Goal: Task Accomplishment & Management: Use online tool/utility

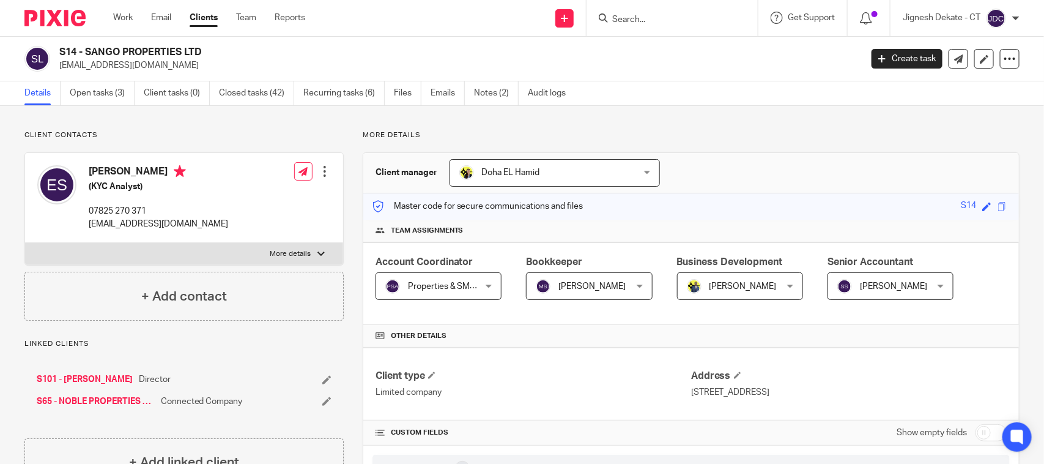
drag, startPoint x: 87, startPoint y: 169, endPoint x: 185, endPoint y: 165, distance: 98.6
click at [185, 165] on div "Emmanuel Sangobiyi (KYC Analyst) 07825 270 371 damisango@yahoo.co.uk" at bounding box center [132, 197] width 191 height 77
copy h4 "Emmanuel Sangobiyi"
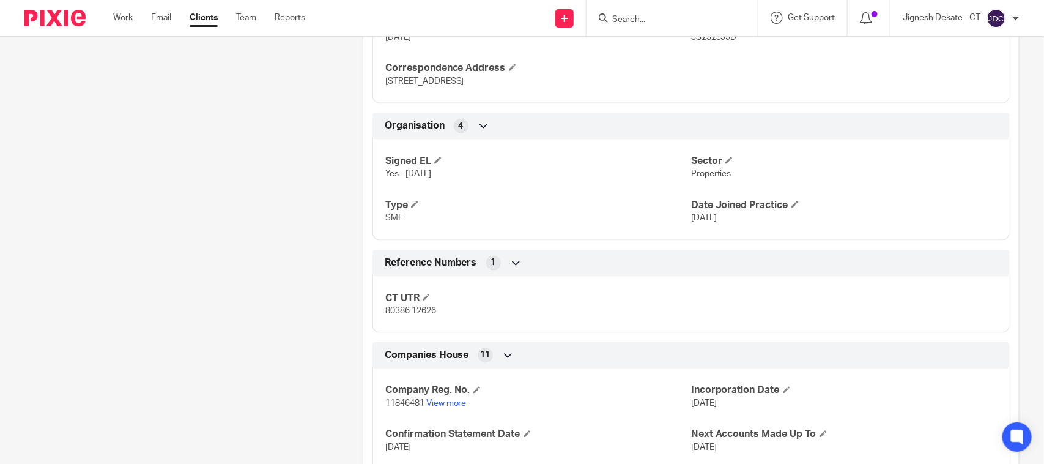
scroll to position [765, 0]
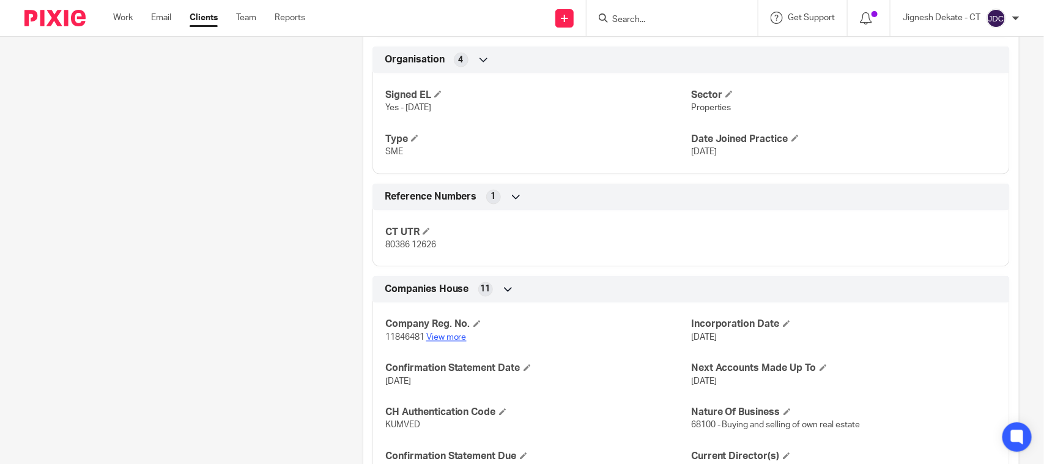
click at [445, 337] on link "View more" at bounding box center [446, 337] width 40 height 9
click at [632, 16] on input "Search" at bounding box center [666, 20] width 110 height 11
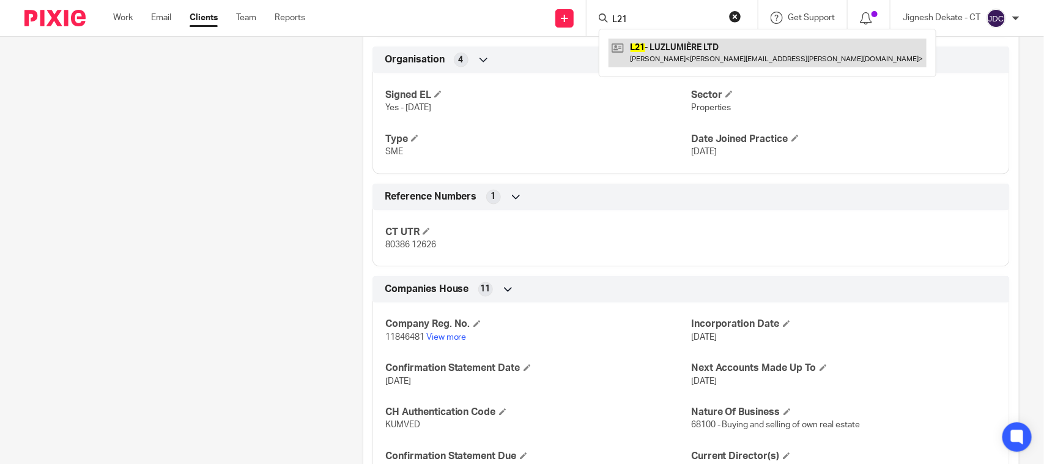
type input "L21"
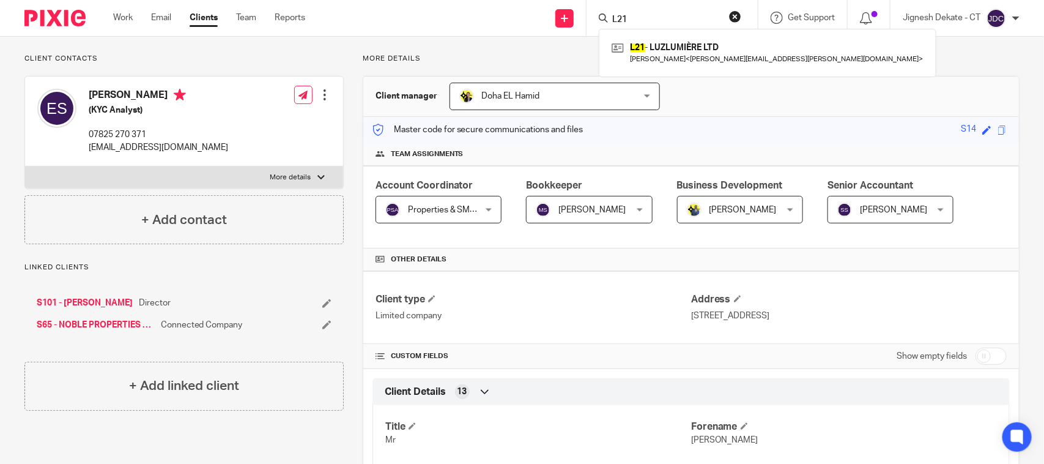
scroll to position [0, 0]
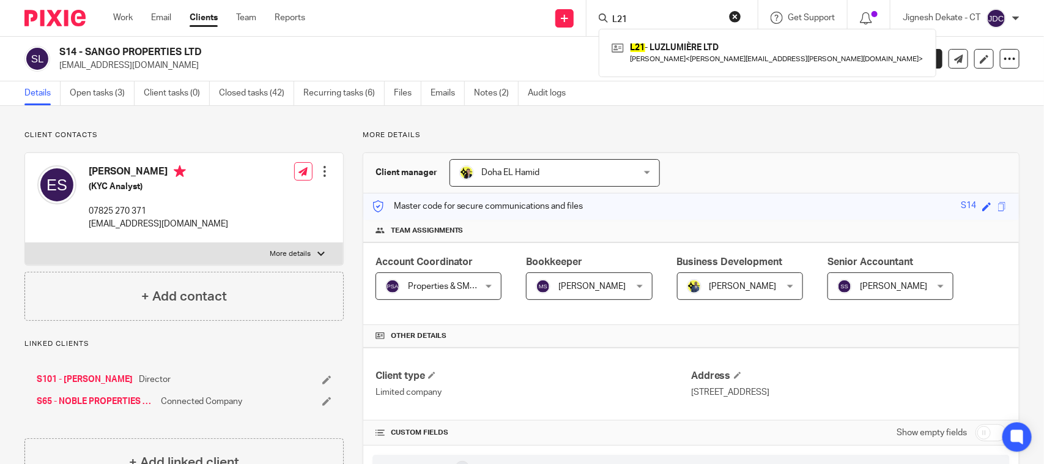
click at [734, 15] on button "reset" at bounding box center [735, 16] width 12 height 12
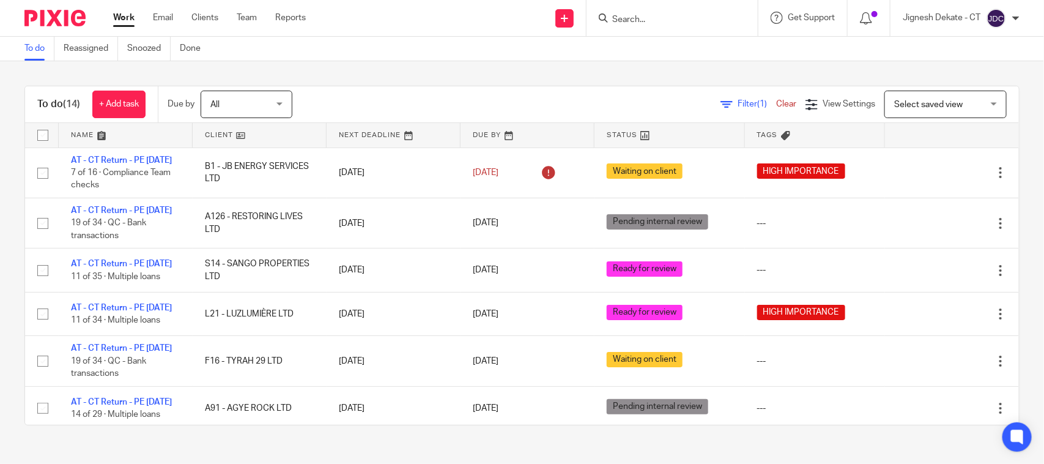
click at [35, 56] on link "To do" at bounding box center [39, 49] width 30 height 24
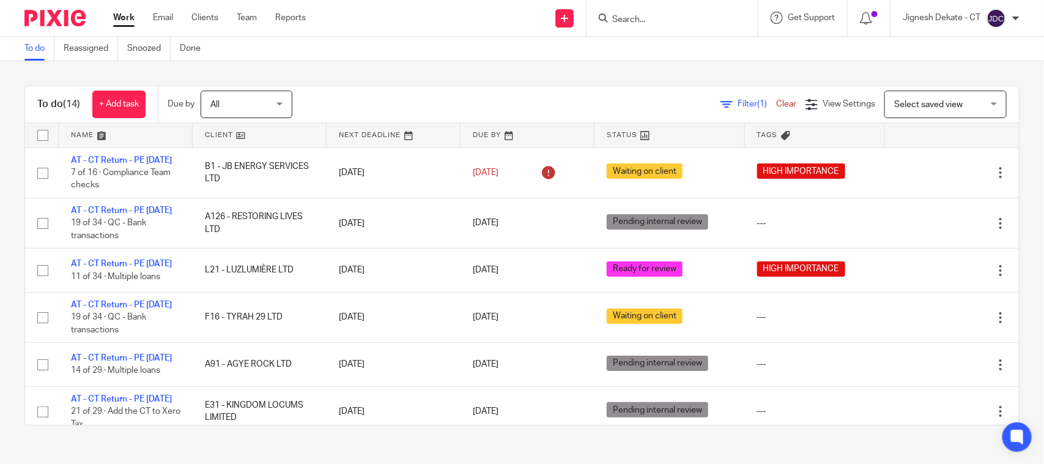
click at [34, 54] on link "To do" at bounding box center [39, 49] width 30 height 24
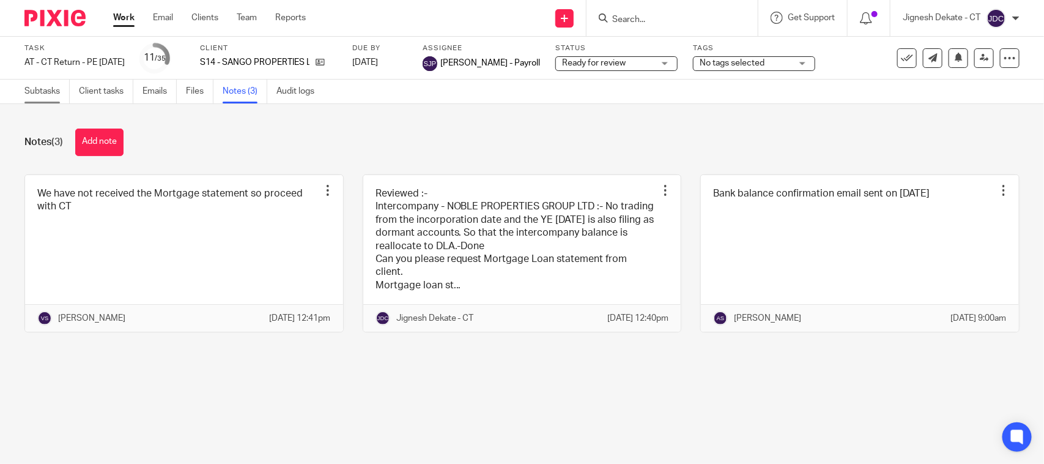
click at [41, 91] on link "Subtasks" at bounding box center [46, 92] width 45 height 24
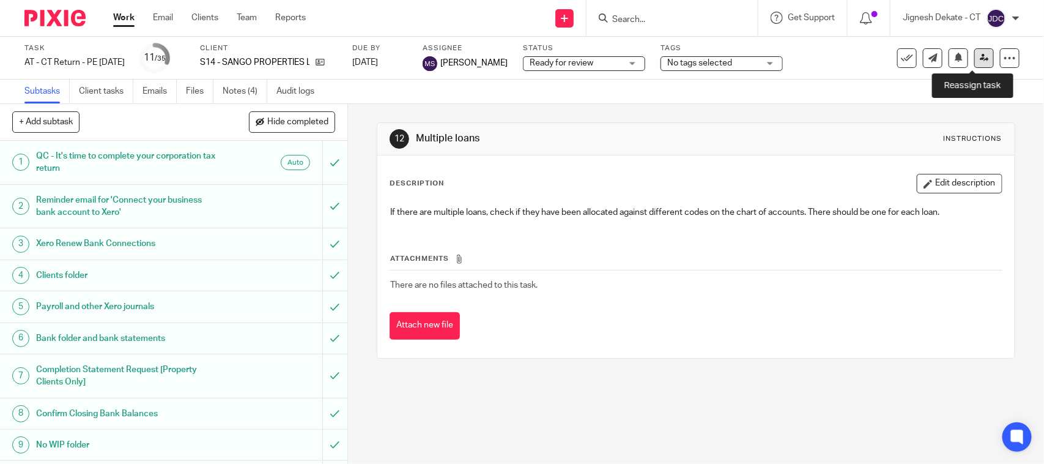
click at [980, 59] on icon at bounding box center [984, 57] width 9 height 9
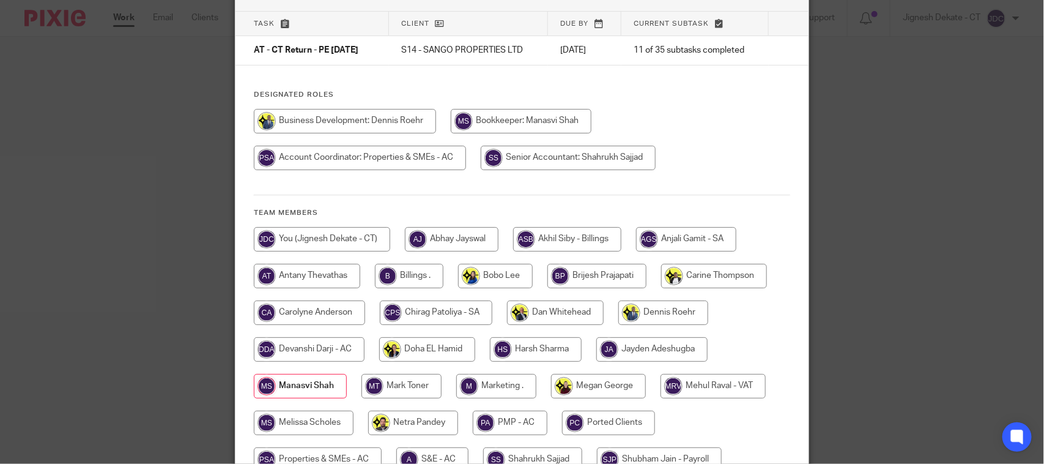
scroll to position [153, 0]
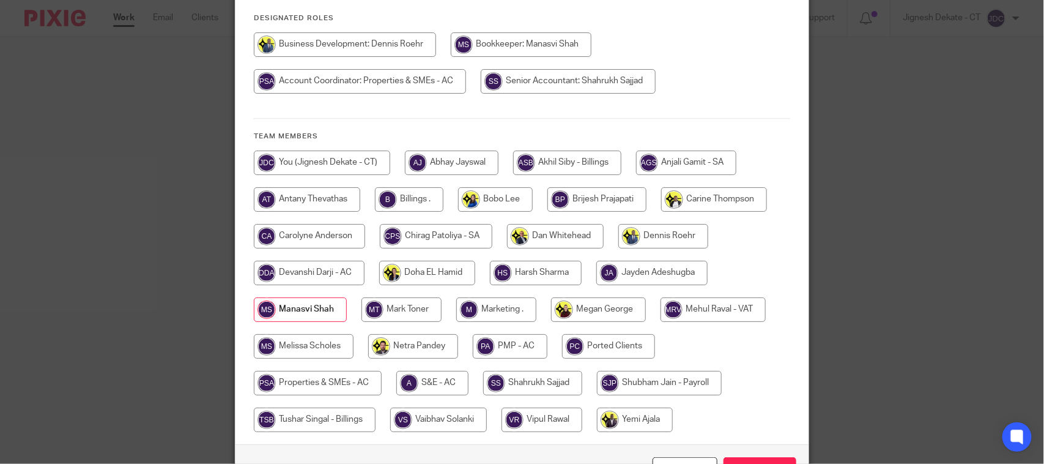
click at [320, 165] on input "radio" at bounding box center [322, 163] width 136 height 24
radio input "true"
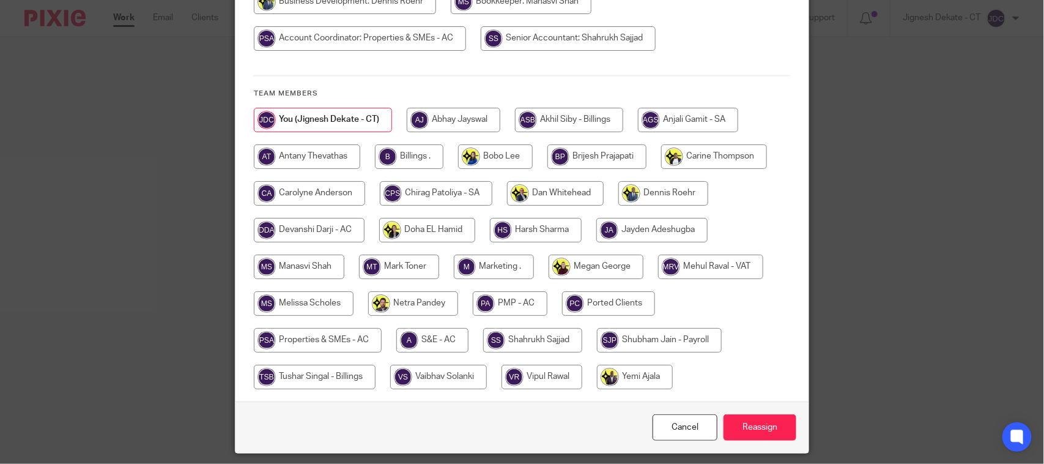
scroll to position [234, 0]
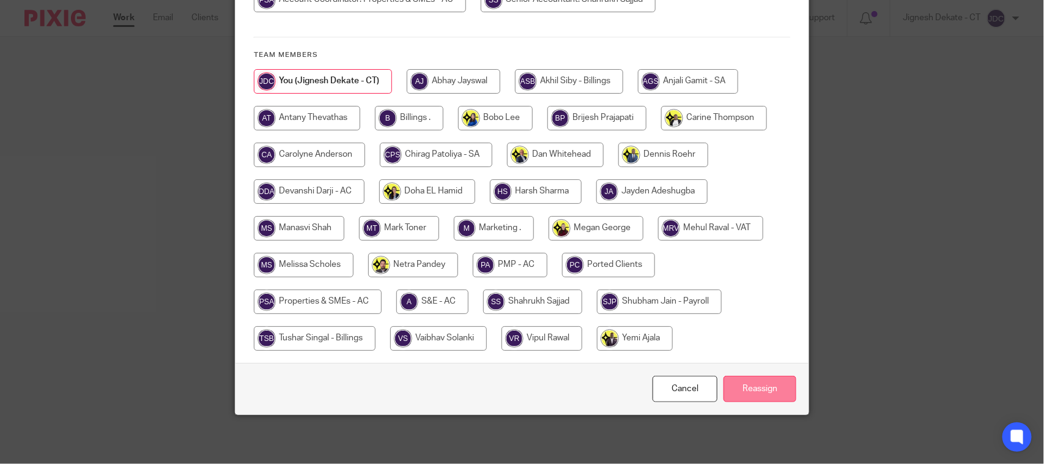
click at [754, 389] on input "Reassign" at bounding box center [760, 389] width 73 height 26
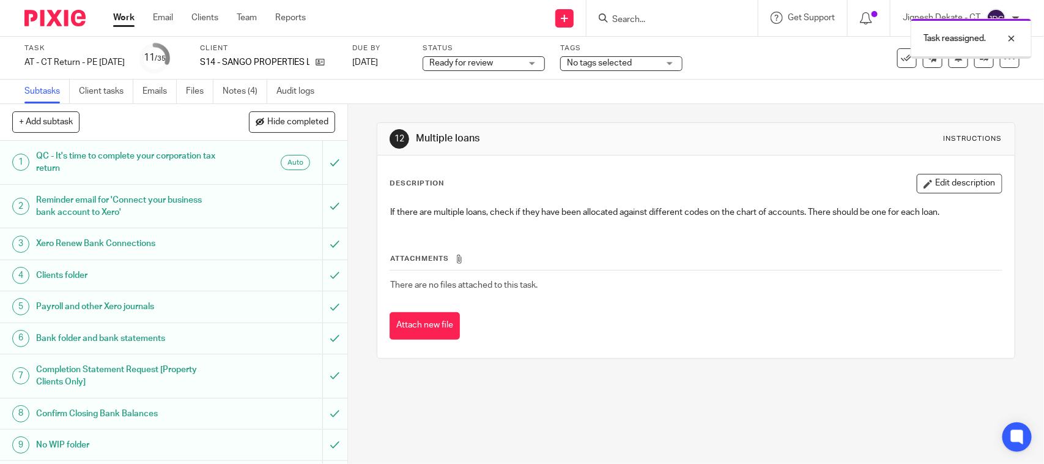
click at [237, 98] on link "Notes (4)" at bounding box center [245, 92] width 45 height 24
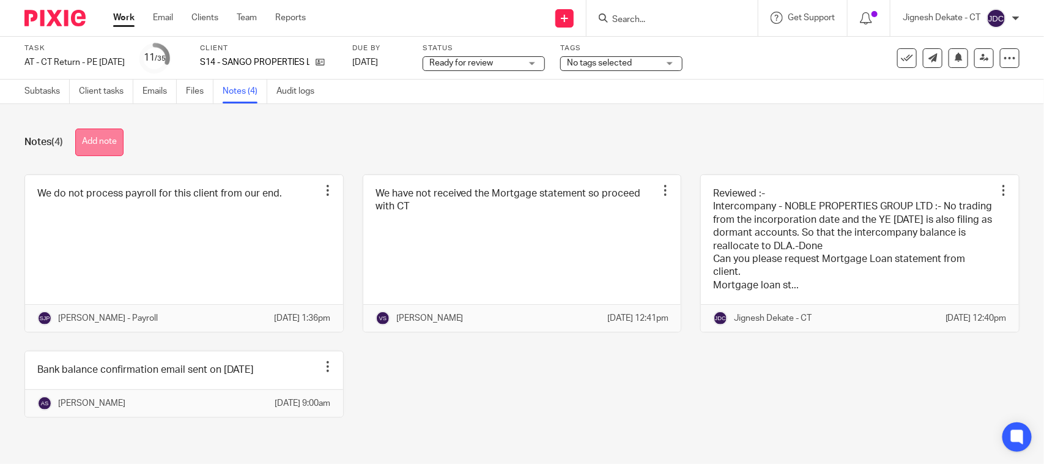
click at [105, 144] on button "Add note" at bounding box center [99, 142] width 48 height 28
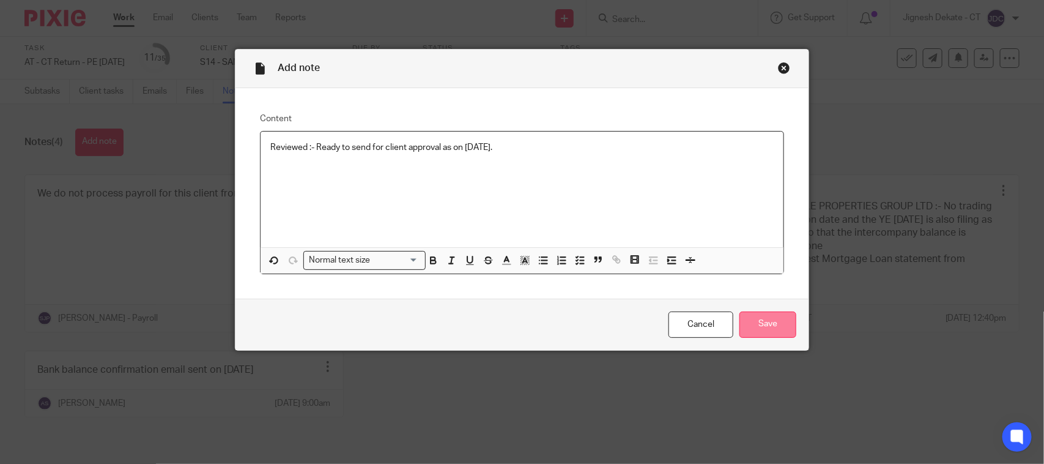
click at [760, 324] on input "Save" at bounding box center [768, 324] width 57 height 26
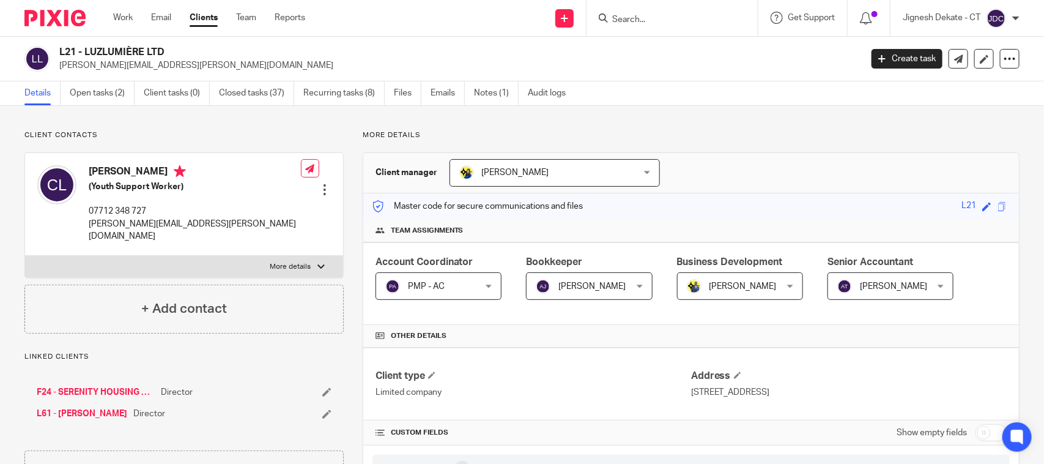
click at [625, 21] on input "Search" at bounding box center [666, 20] width 110 height 11
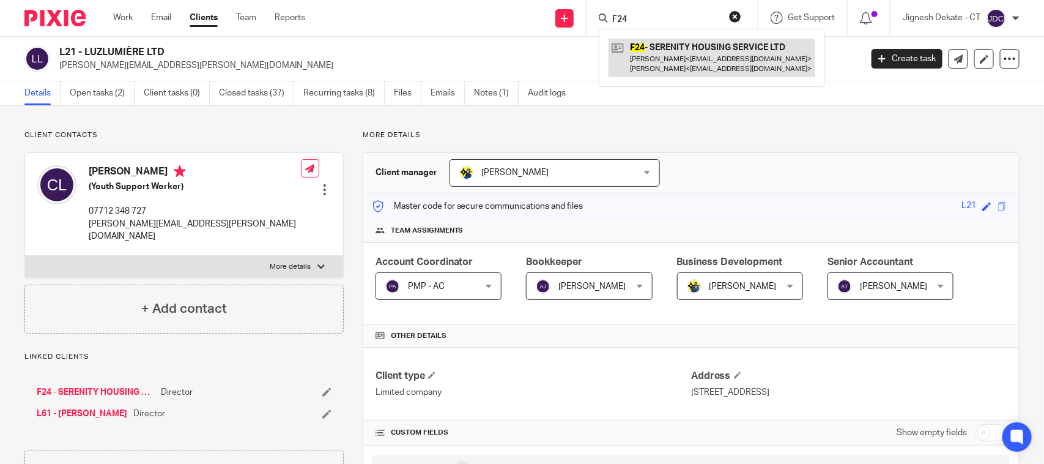
type input "F24"
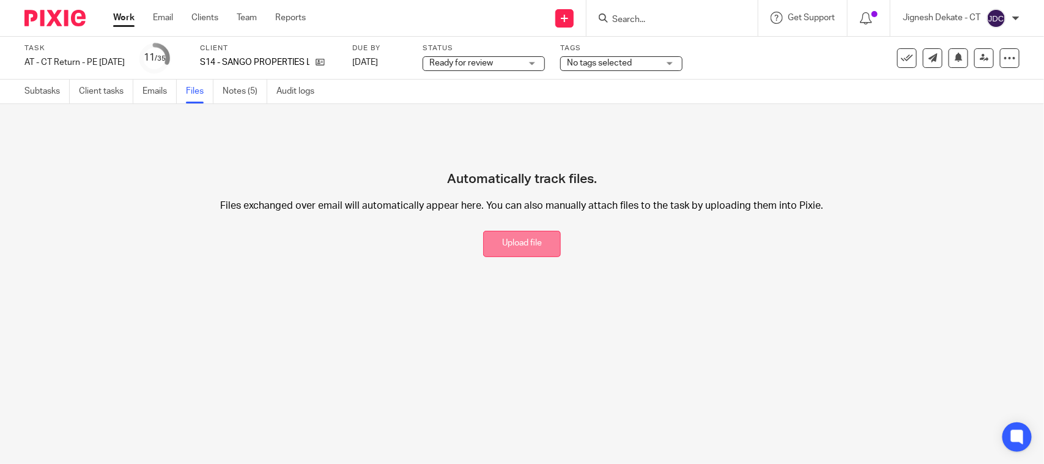
click at [496, 256] on button "Upload file" at bounding box center [522, 244] width 78 height 26
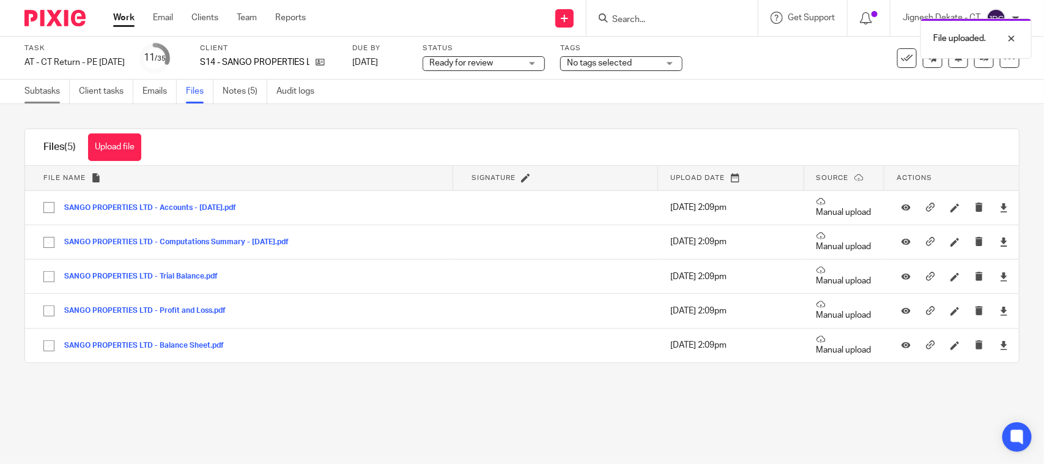
click at [52, 94] on link "Subtasks" at bounding box center [46, 92] width 45 height 24
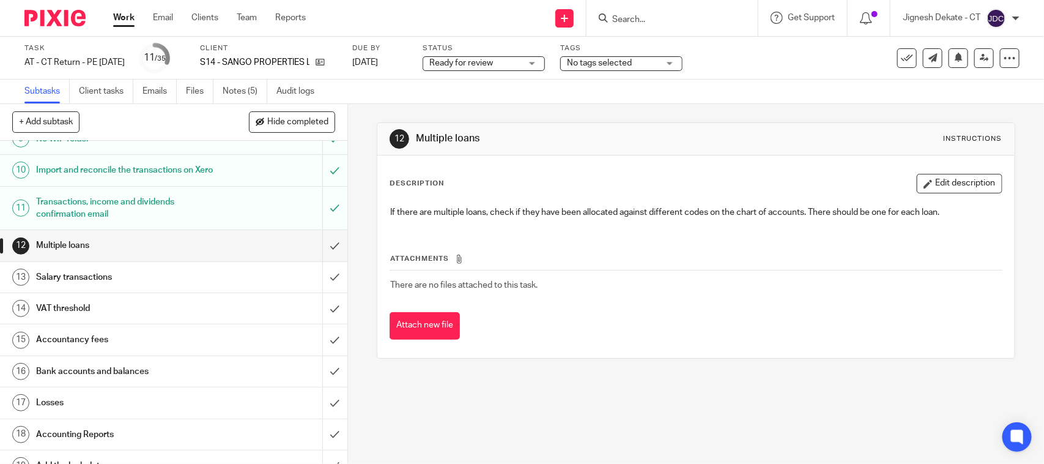
scroll to position [382, 0]
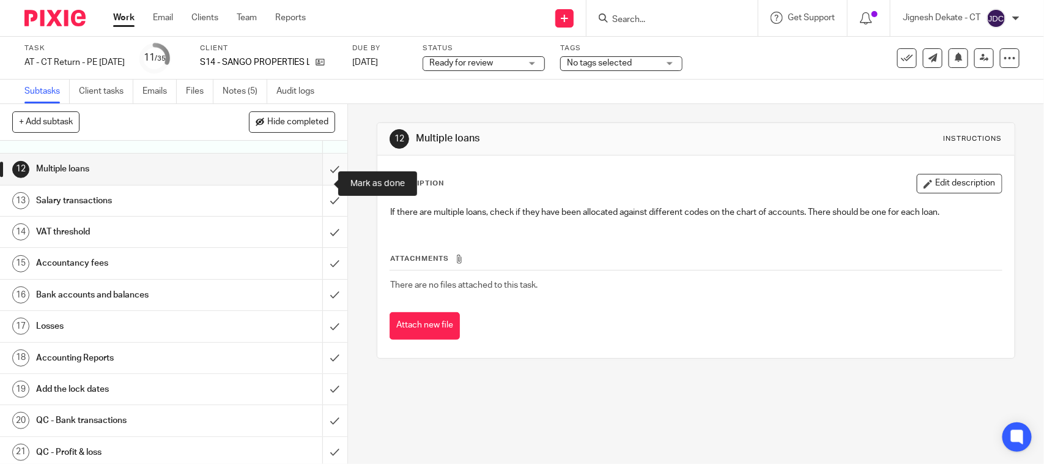
click at [316, 184] on input "submit" at bounding box center [174, 169] width 348 height 31
click at [313, 212] on input "submit" at bounding box center [174, 200] width 348 height 31
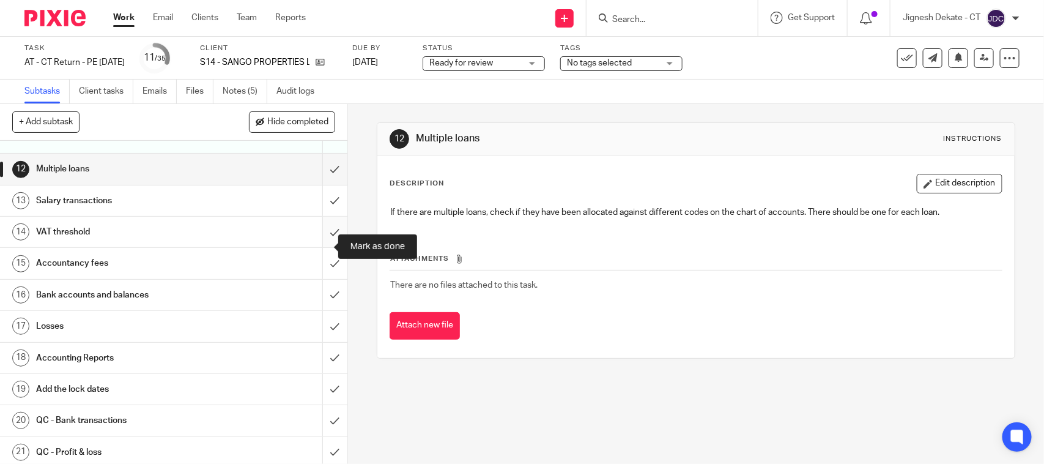
click at [317, 242] on input "submit" at bounding box center [174, 232] width 348 height 31
click at [318, 278] on input "submit" at bounding box center [174, 263] width 348 height 31
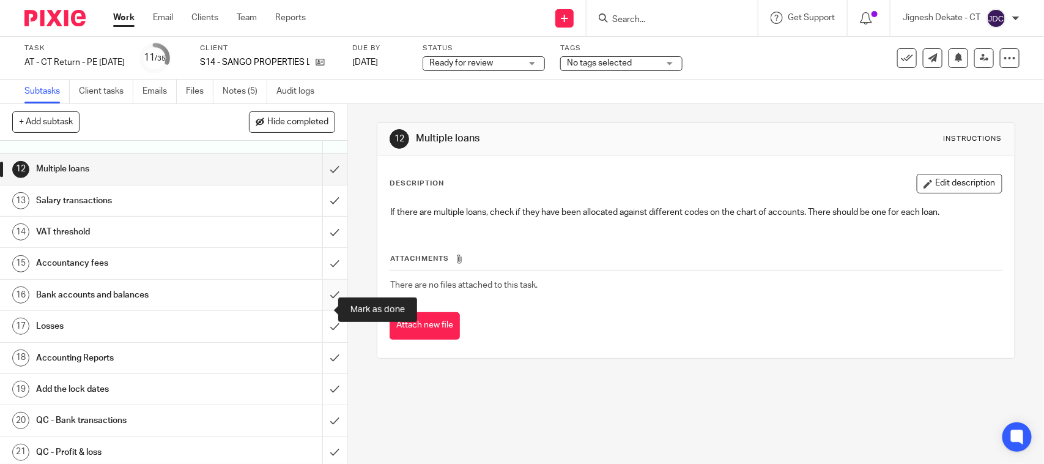
click at [317, 307] on input "submit" at bounding box center [174, 295] width 348 height 31
click at [320, 340] on input "submit" at bounding box center [174, 326] width 348 height 31
click at [318, 368] on input "submit" at bounding box center [174, 358] width 348 height 31
click at [311, 403] on input "submit" at bounding box center [174, 389] width 348 height 31
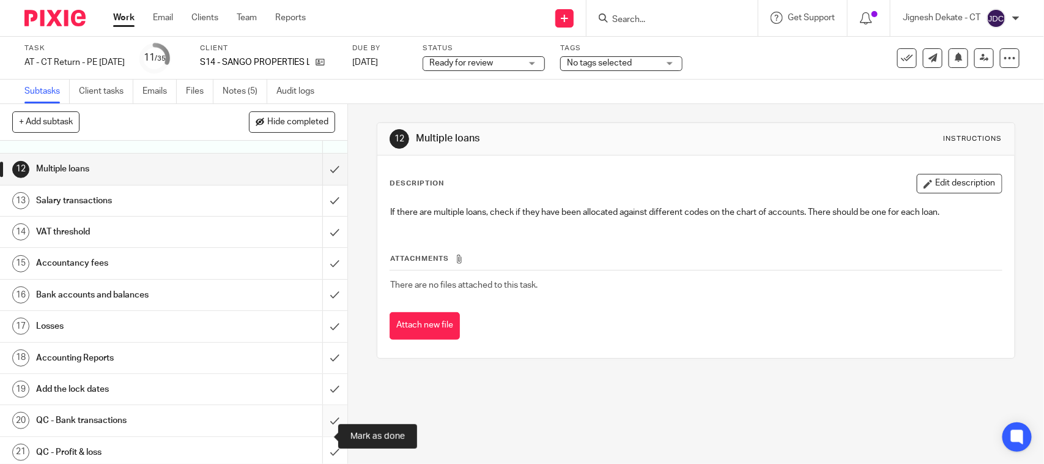
click at [324, 435] on input "submit" at bounding box center [174, 420] width 348 height 31
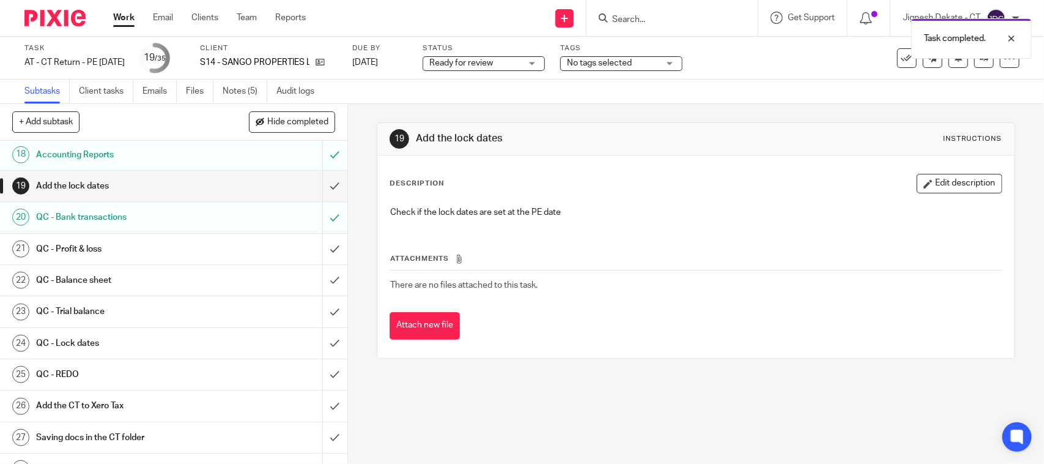
scroll to position [612, 0]
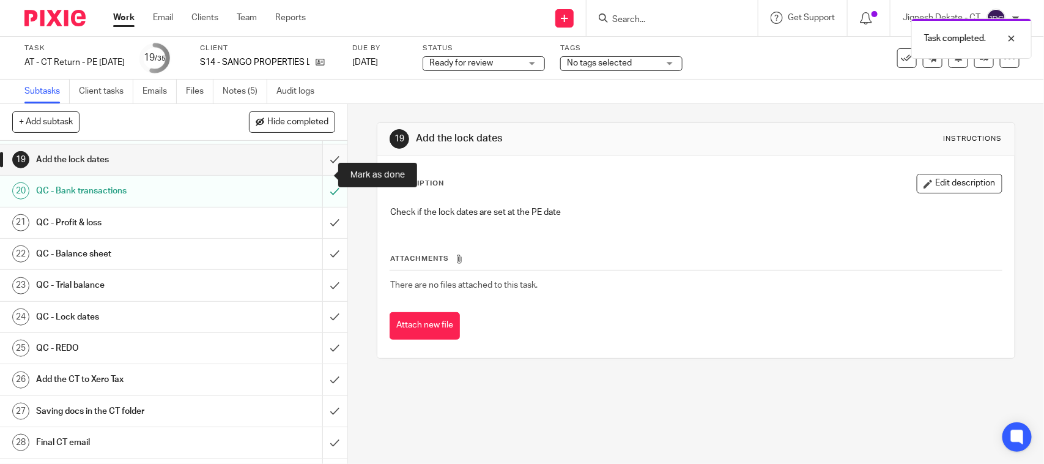
click at [320, 173] on input "submit" at bounding box center [174, 159] width 348 height 31
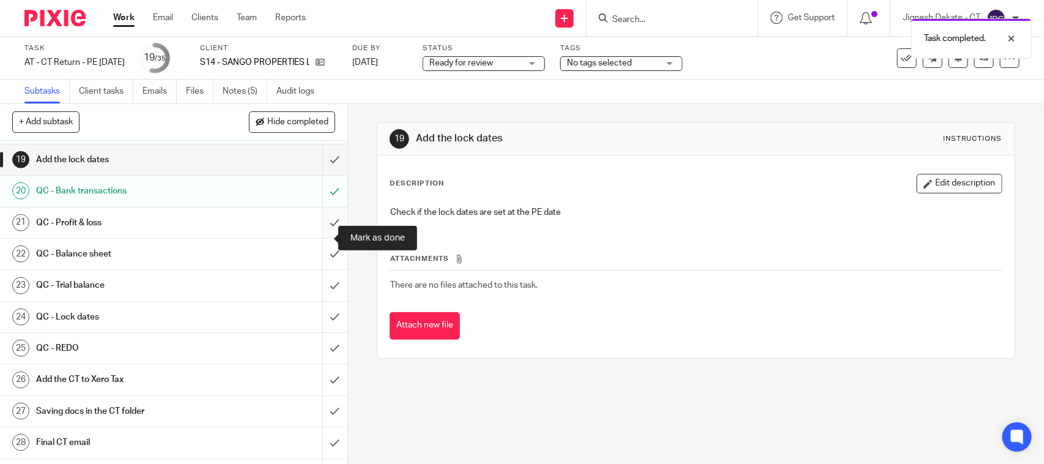
click at [320, 237] on input "submit" at bounding box center [174, 222] width 348 height 31
click at [319, 269] on input "submit" at bounding box center [174, 254] width 348 height 31
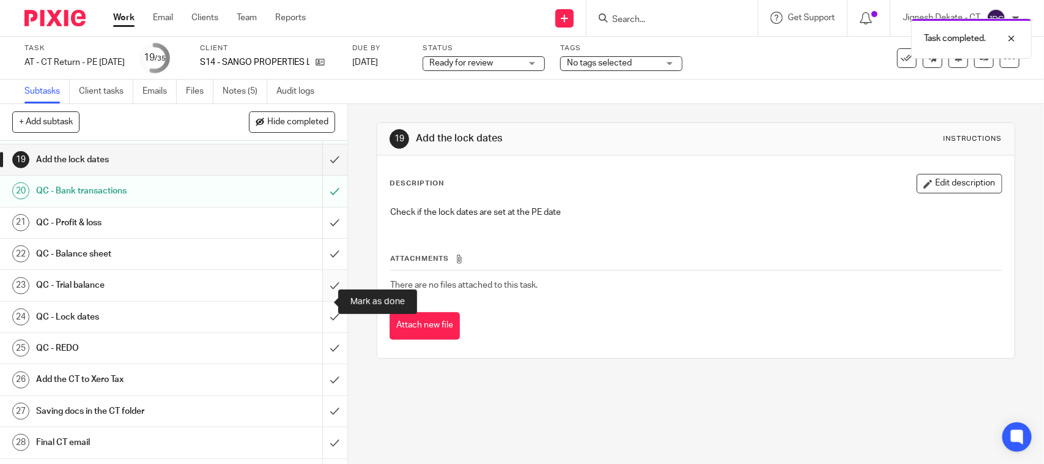
click at [314, 300] on input "submit" at bounding box center [174, 285] width 348 height 31
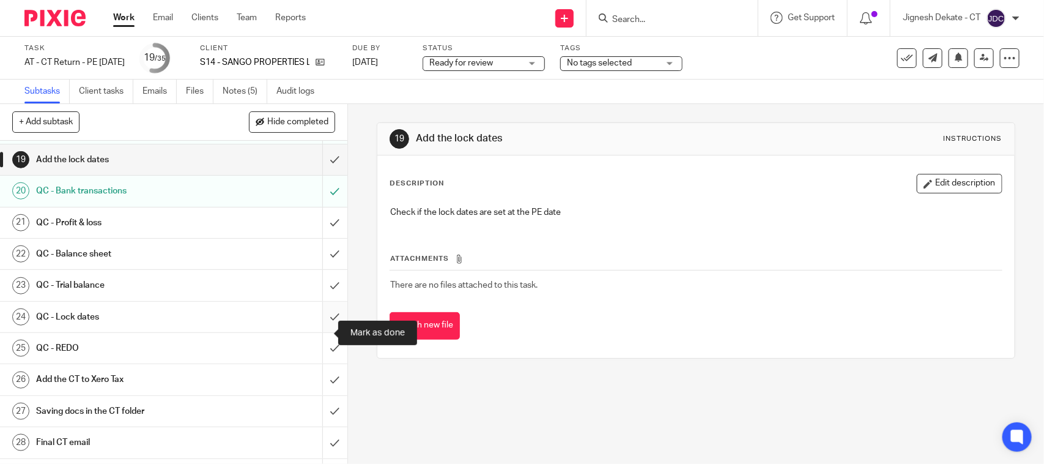
click at [318, 329] on input "submit" at bounding box center [174, 317] width 348 height 31
click at [316, 363] on input "submit" at bounding box center [174, 348] width 348 height 31
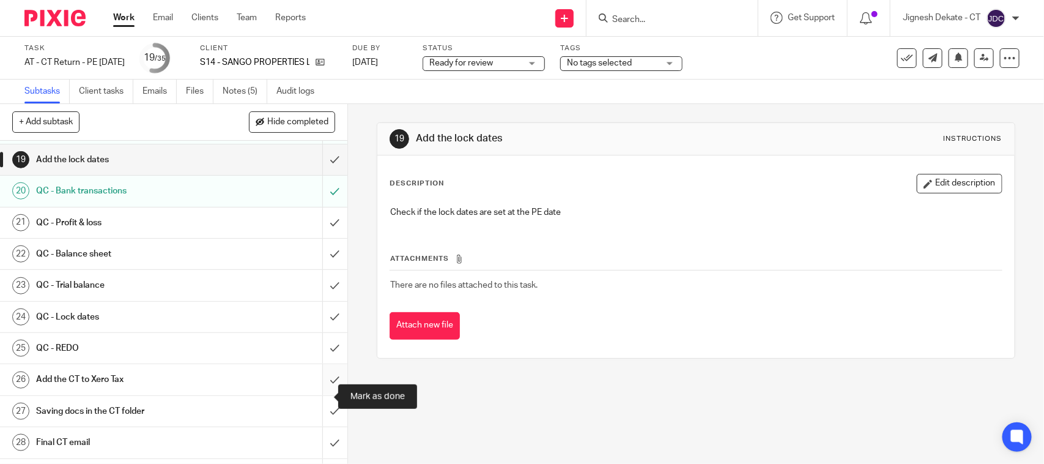
click at [318, 392] on input "submit" at bounding box center [174, 379] width 348 height 31
click at [322, 422] on input "submit" at bounding box center [174, 411] width 348 height 31
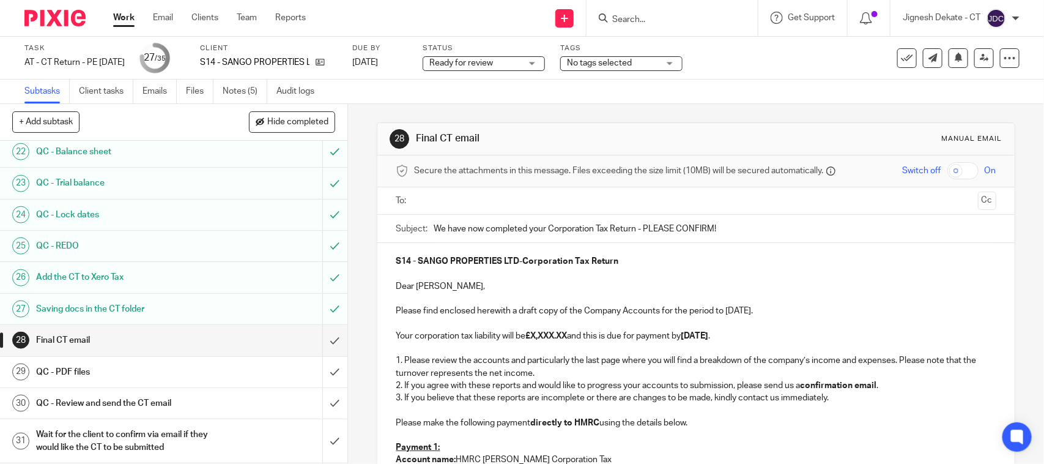
scroll to position [765, 0]
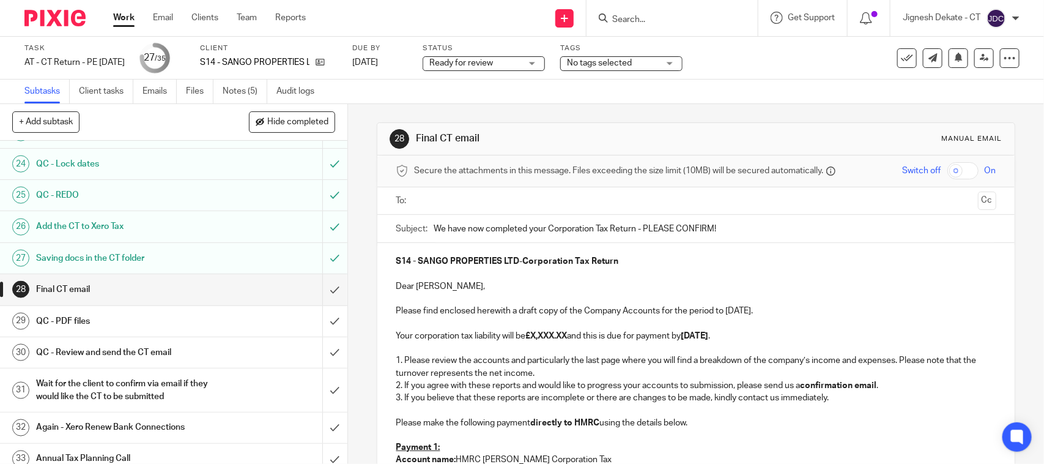
click at [535, 341] on p "Your corporation tax liability will be £X,XXX.XX and this is due for payment by…" at bounding box center [696, 336] width 600 height 12
click at [532, 334] on strong "£X,XXX.XX" at bounding box center [547, 336] width 42 height 9
click at [730, 307] on p "Please find enclosed herewith a draft copy of the Company Accounts for the peri…" at bounding box center [696, 311] width 600 height 12
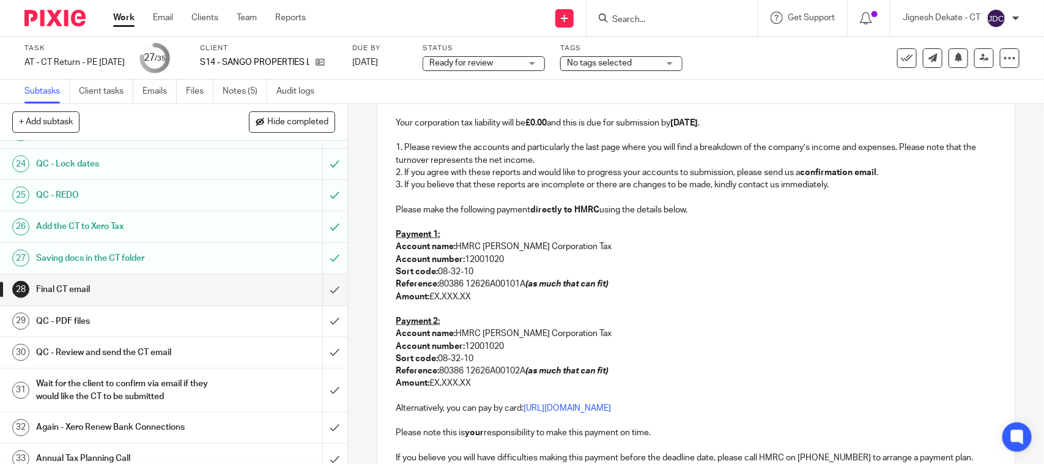
scroll to position [229, 0]
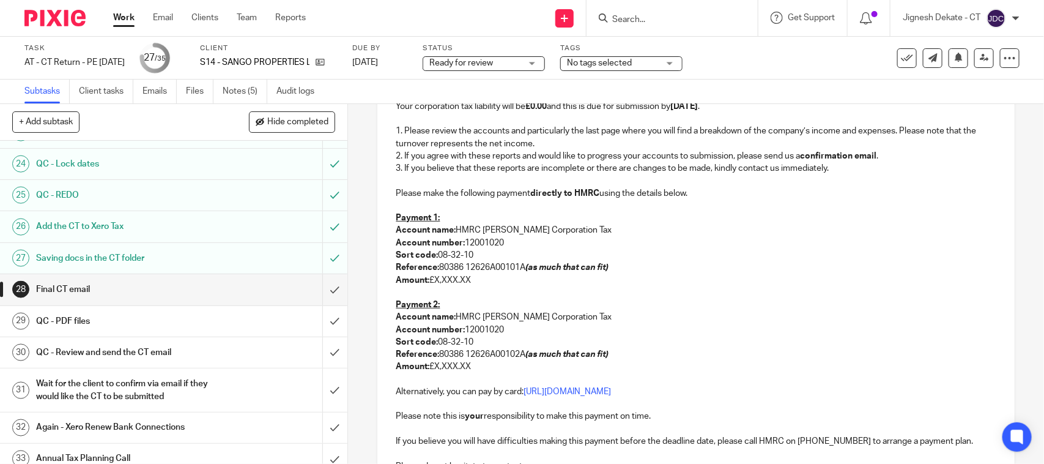
click at [433, 181] on p at bounding box center [696, 180] width 600 height 12
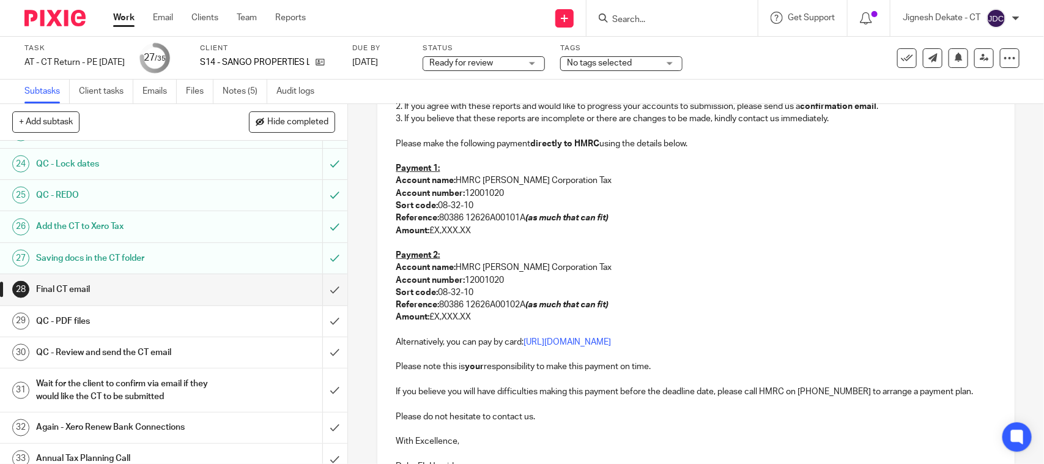
scroll to position [306, 0]
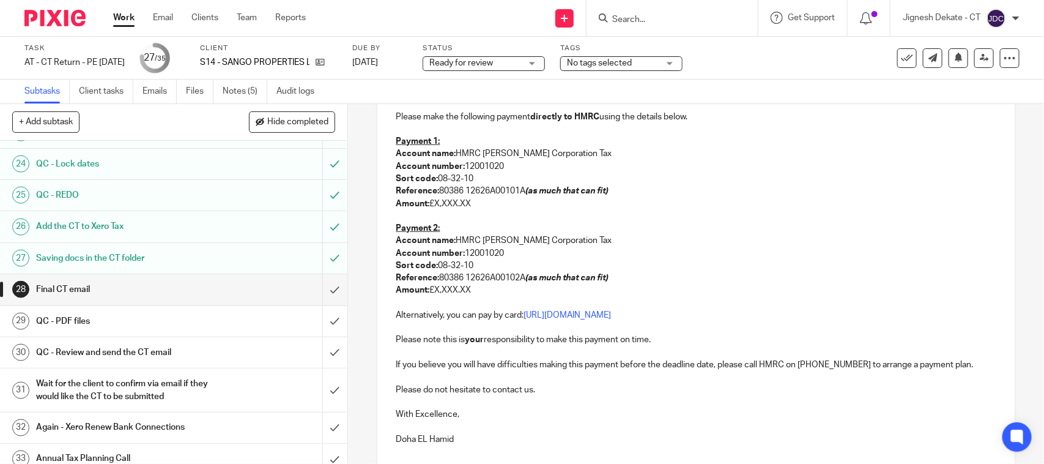
click at [436, 372] on p at bounding box center [696, 377] width 600 height 12
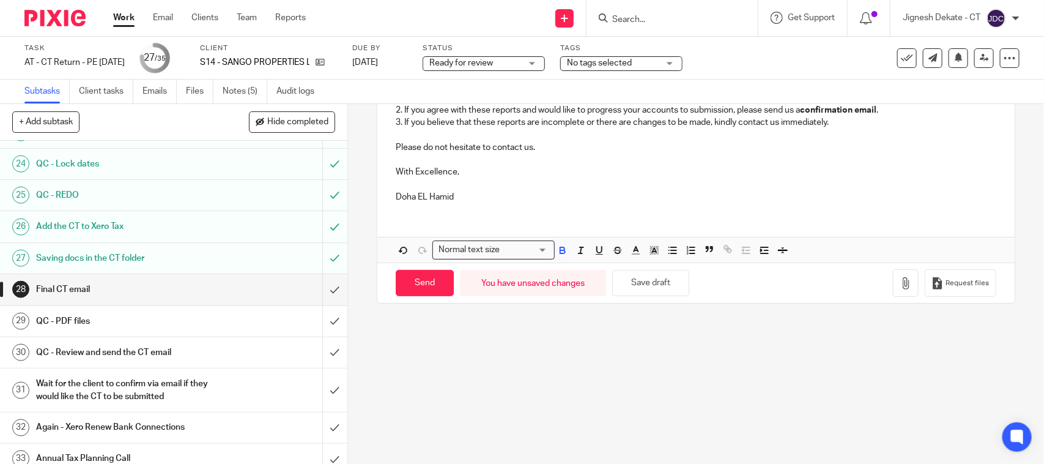
click at [457, 199] on p "Doha EL Hamid" at bounding box center [696, 197] width 600 height 12
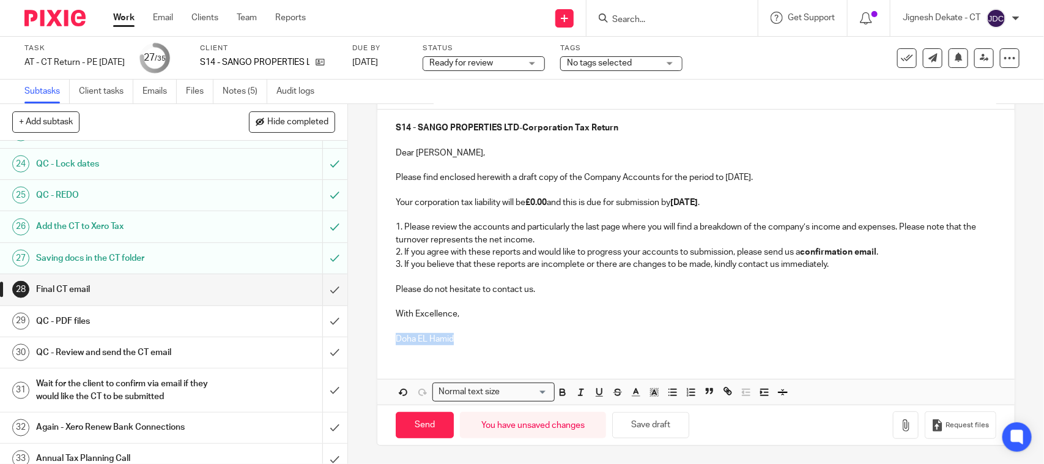
scroll to position [135, 0]
click at [476, 318] on p "With Excellence," at bounding box center [696, 314] width 600 height 12
click at [900, 428] on icon "button" at bounding box center [906, 425] width 12 height 12
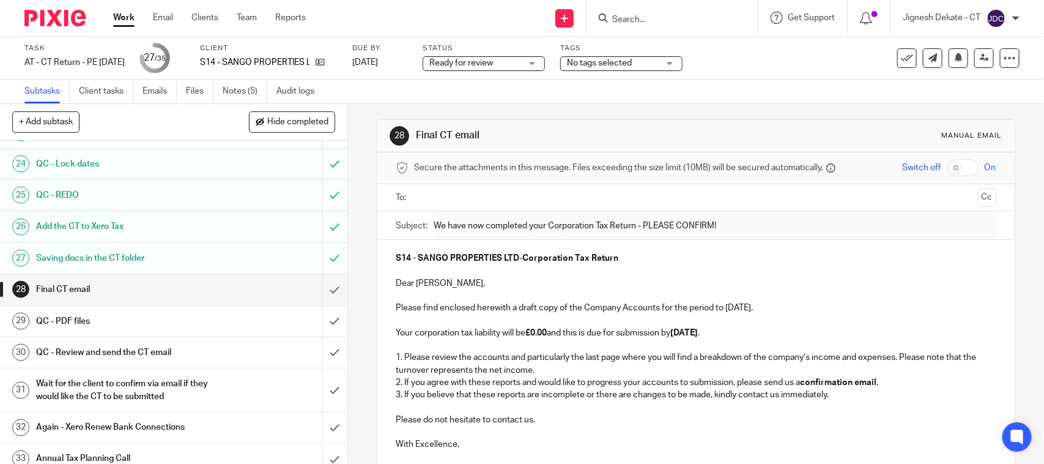
scroll to position [0, 0]
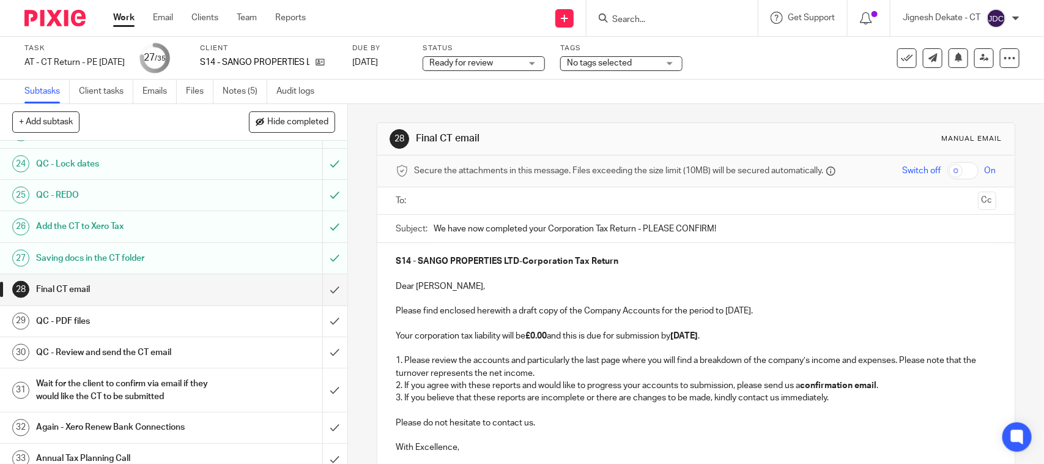
click at [472, 195] on input "text" at bounding box center [695, 201] width 554 height 14
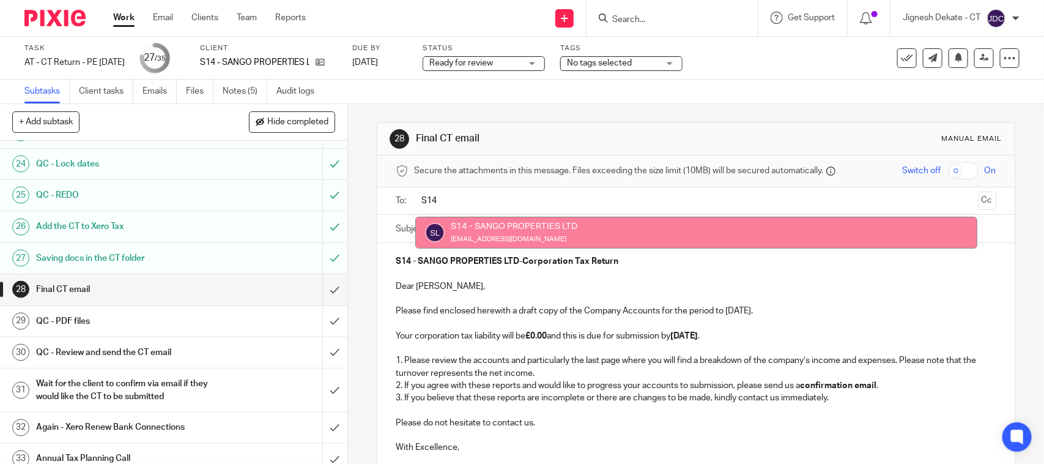
type input "S14"
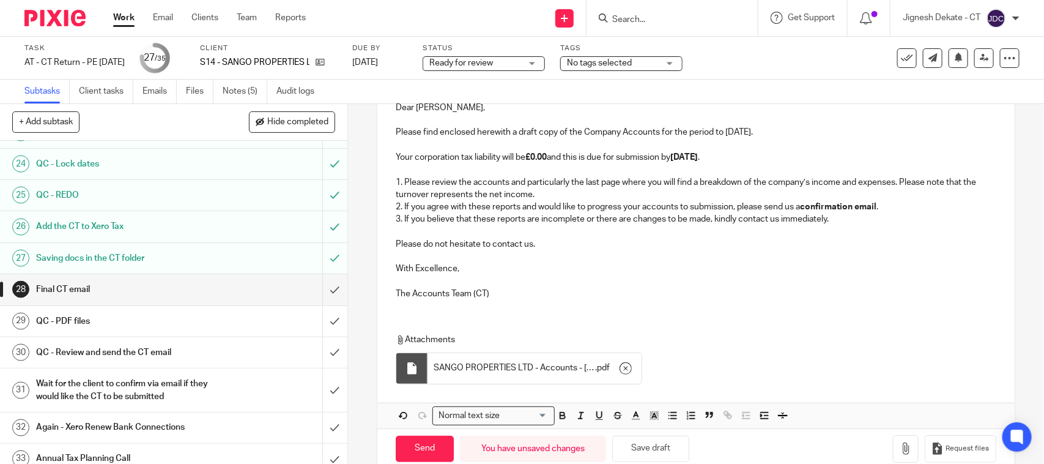
scroll to position [208, 0]
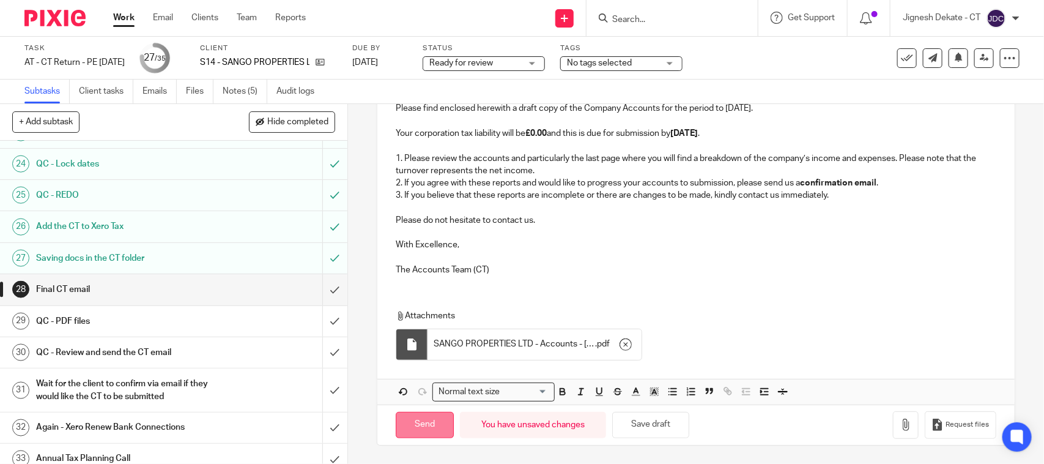
click at [411, 427] on input "Send" at bounding box center [425, 425] width 58 height 26
type input "Sent"
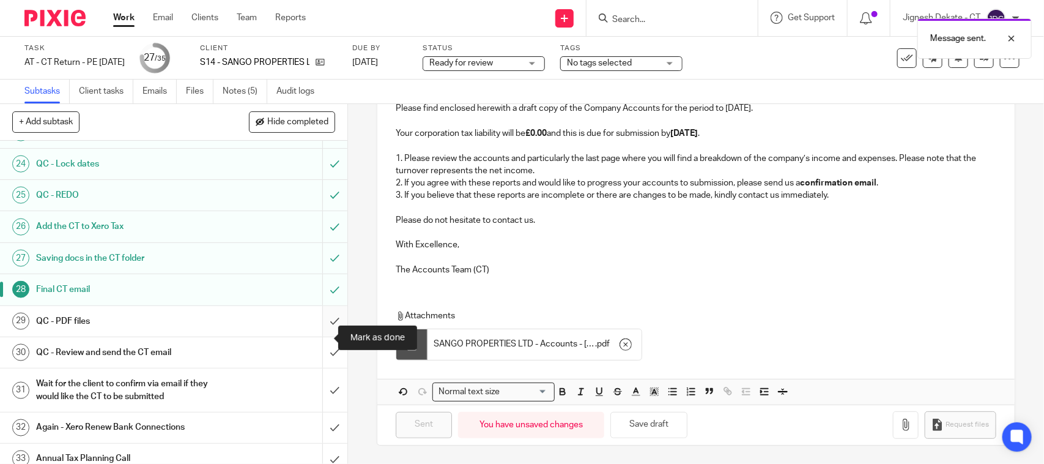
click at [310, 337] on input "submit" at bounding box center [174, 321] width 348 height 31
click at [313, 365] on input "submit" at bounding box center [174, 352] width 348 height 31
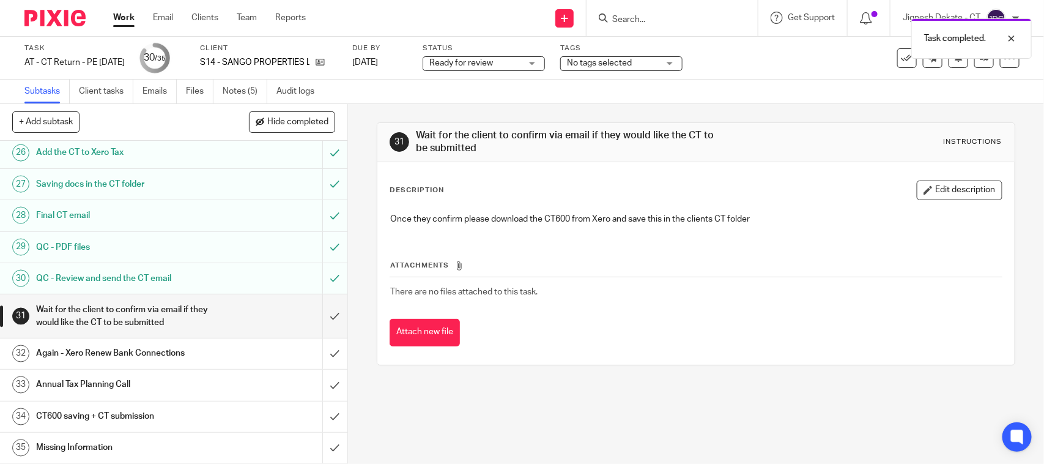
scroll to position [857, 0]
click at [188, 95] on link "Files" at bounding box center [200, 92] width 28 height 24
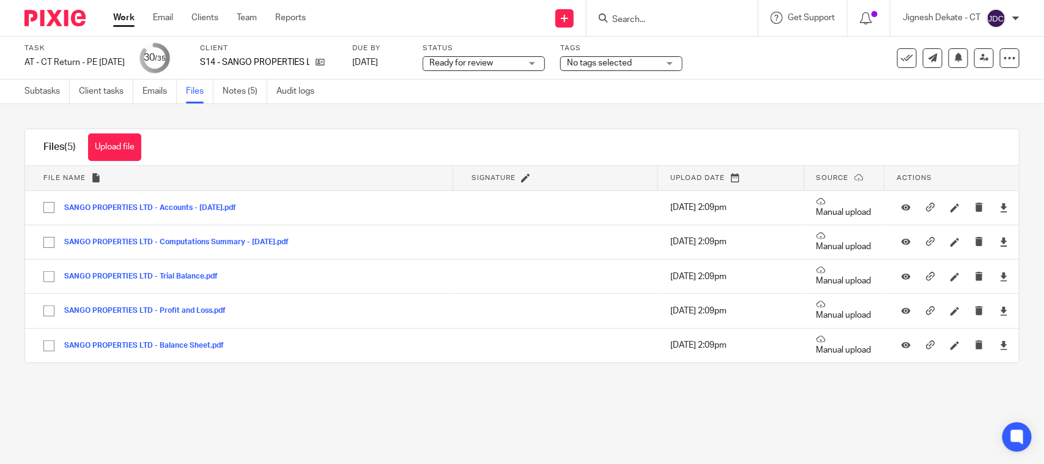
click at [461, 62] on span "Ready for review" at bounding box center [462, 63] width 64 height 9
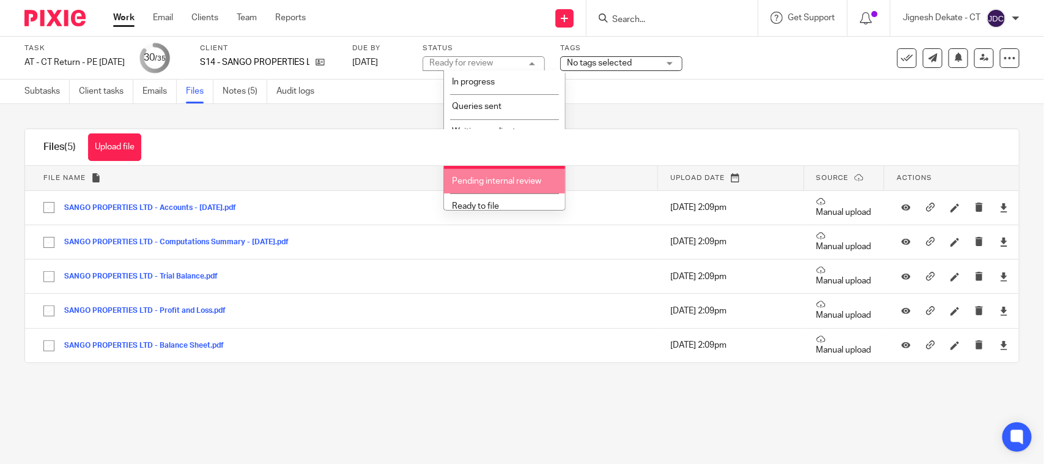
scroll to position [58, 0]
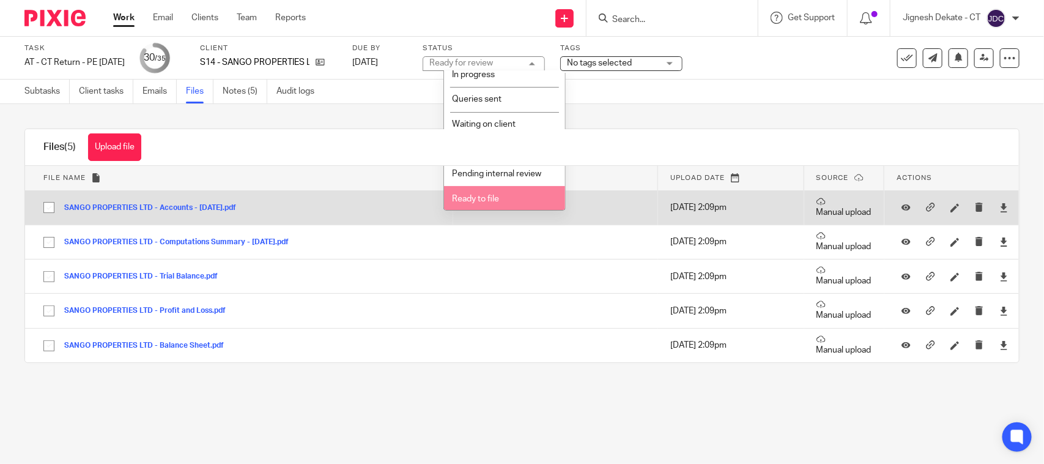
drag, startPoint x: 469, startPoint y: 196, endPoint x: 478, endPoint y: 190, distance: 10.7
click at [470, 196] on span "Ready to file" at bounding box center [475, 199] width 47 height 9
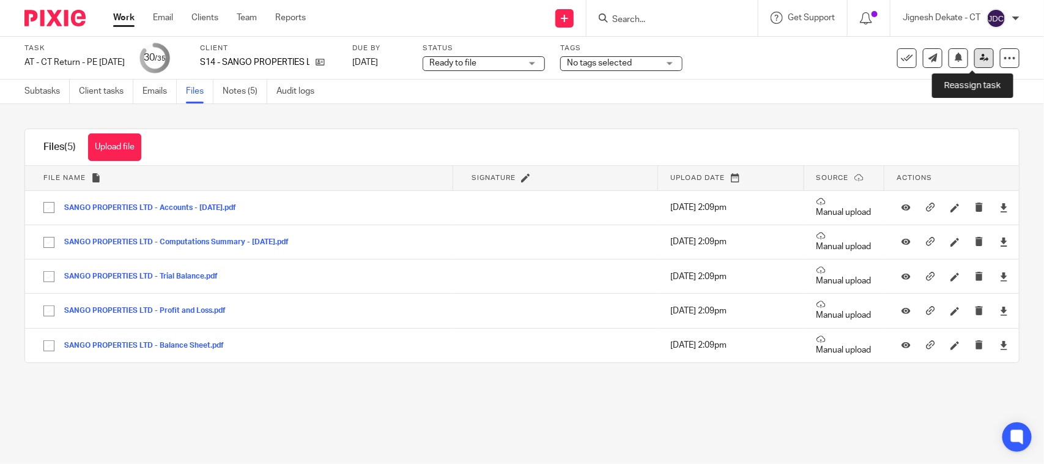
click at [980, 57] on icon at bounding box center [984, 57] width 9 height 9
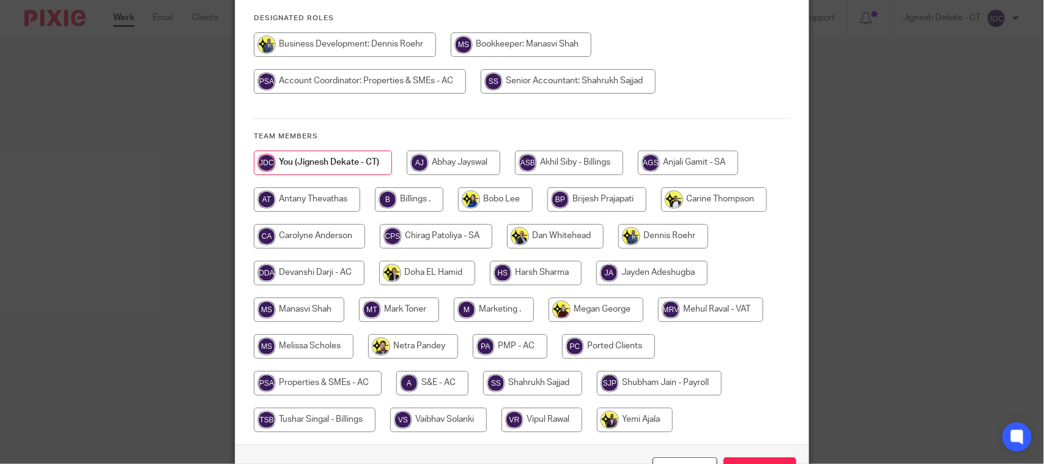
click at [393, 199] on input "radio" at bounding box center [409, 199] width 69 height 24
radio input "true"
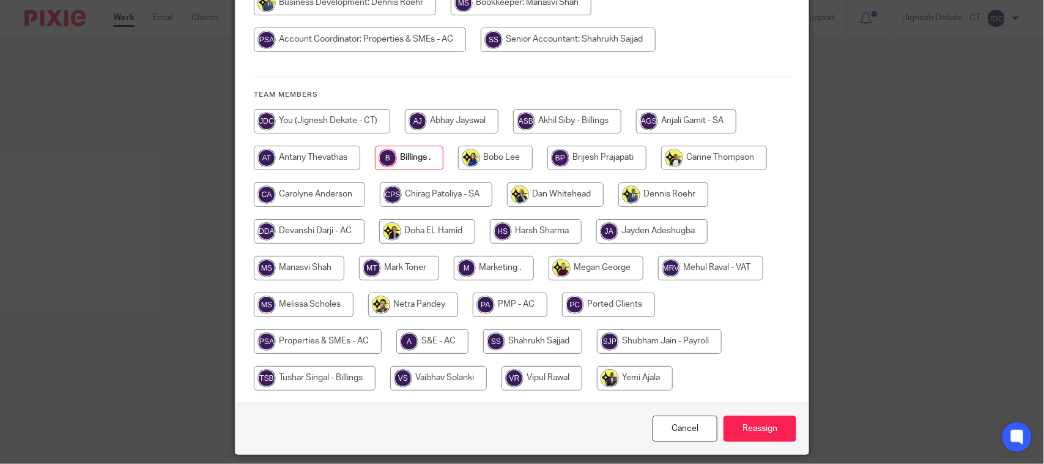
scroll to position [234, 0]
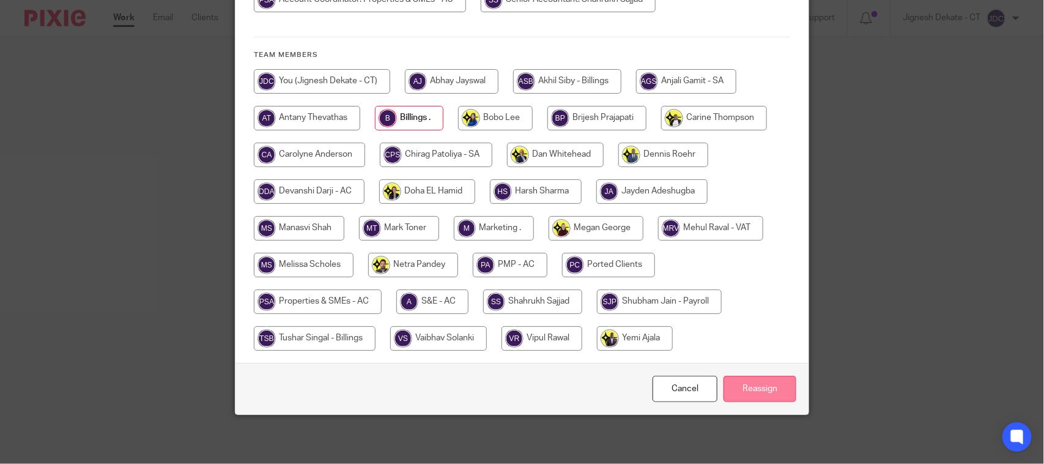
click at [751, 387] on input "Reassign" at bounding box center [760, 389] width 73 height 26
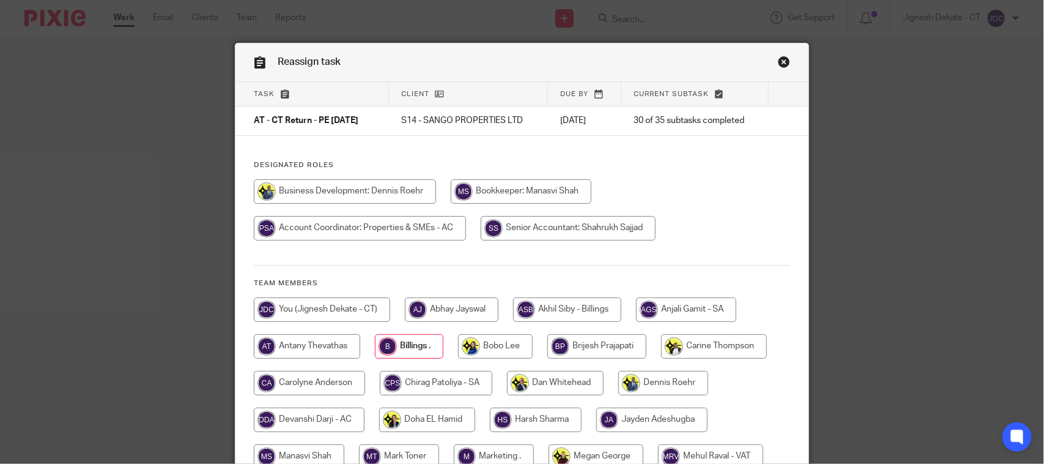
scroll to position [5, 0]
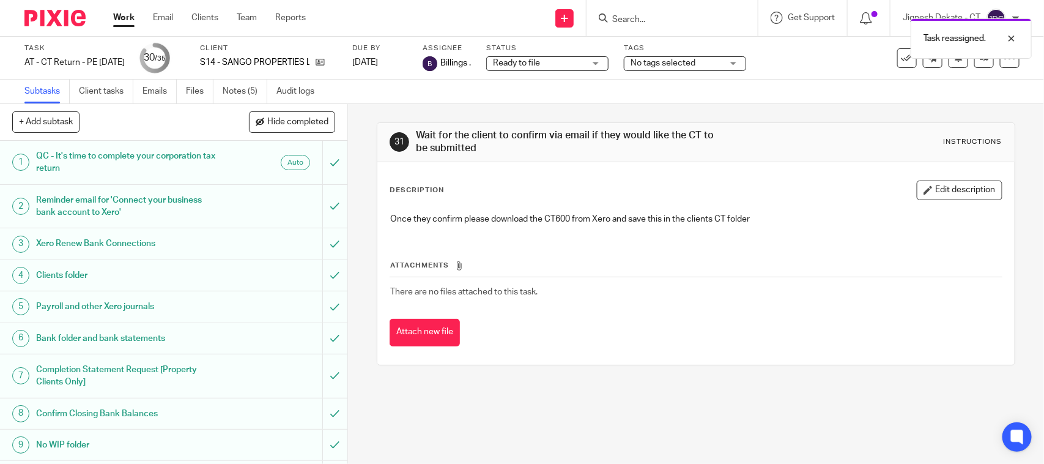
click at [231, 75] on div "Task AT - CT Return - PE 28-02-2025 Save AT - CT Return - PE 28-02-2025 30 /35 …" at bounding box center [522, 58] width 1044 height 43
click at [228, 84] on link "Notes (5)" at bounding box center [245, 92] width 45 height 24
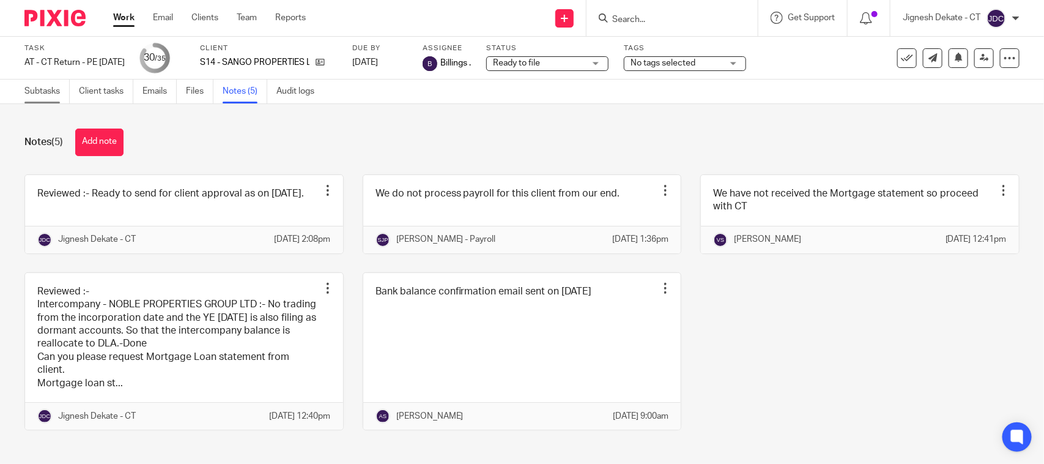
click at [34, 95] on link "Subtasks" at bounding box center [46, 92] width 45 height 24
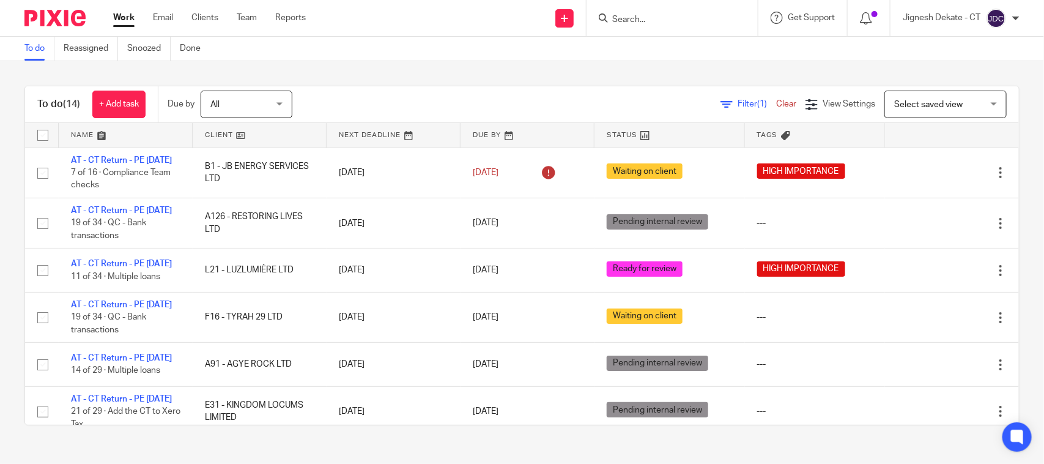
click at [23, 46] on div "To do Reassigned Snoozed Done" at bounding box center [115, 49] width 231 height 24
click at [26, 46] on link "To do" at bounding box center [39, 49] width 30 height 24
click at [421, 67] on div "To do (14) + Add task Due by All All Today Tomorrow This week Next week This mo…" at bounding box center [522, 255] width 1044 height 389
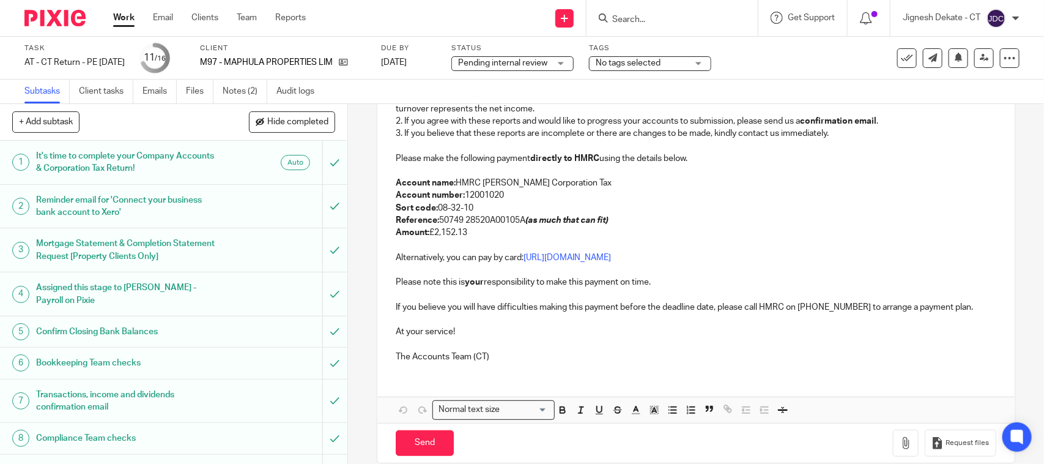
scroll to position [283, 0]
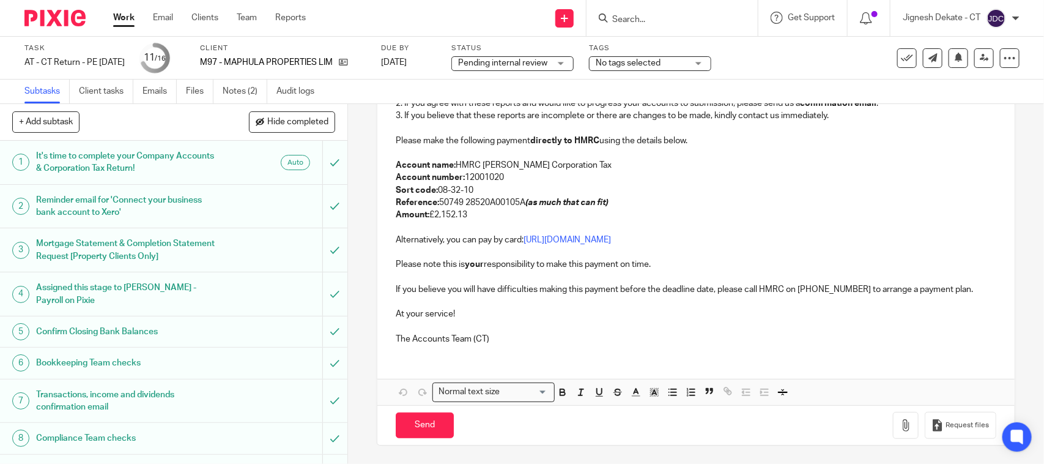
click at [475, 215] on p "Amount: £2,152.13" at bounding box center [696, 215] width 600 height 12
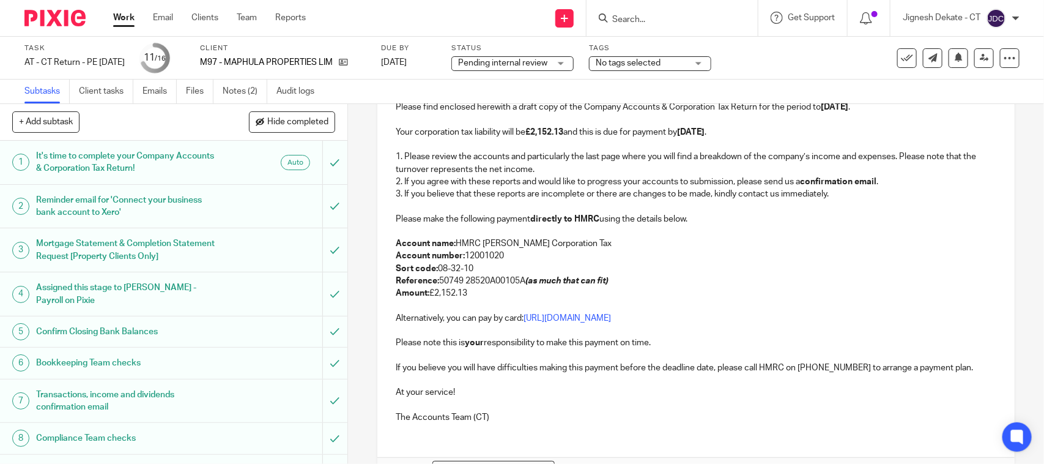
scroll to position [207, 0]
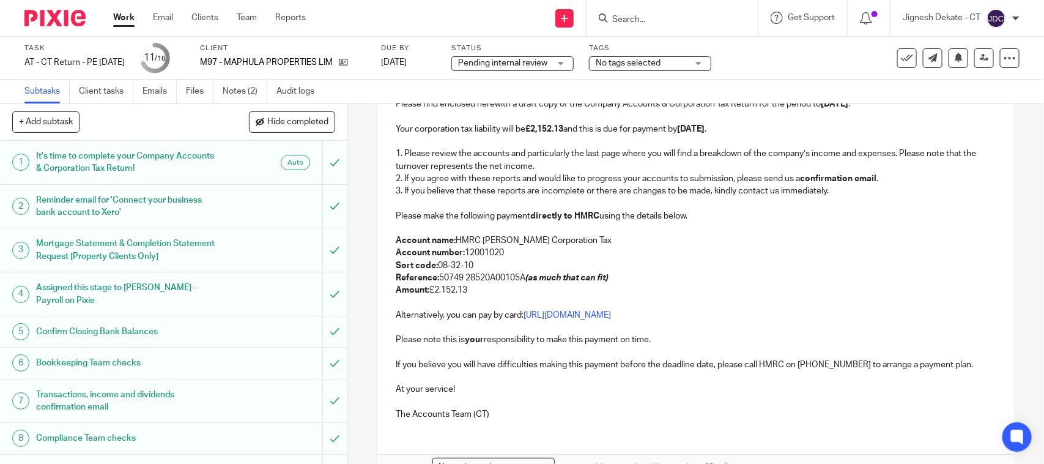
click at [515, 277] on p "Reference: 50749 28520A00105A (as much that can fit)" at bounding box center [696, 278] width 600 height 12
click at [518, 278] on p "Reference: 50749 28520A00106A (as much that can fit)" at bounding box center [696, 278] width 600 height 12
drag, startPoint x: 507, startPoint y: 279, endPoint x: 519, endPoint y: 279, distance: 12.2
click at [519, 279] on p "Reference: 50749 28520A00106A (as much that can fit)" at bounding box center [696, 278] width 600 height 12
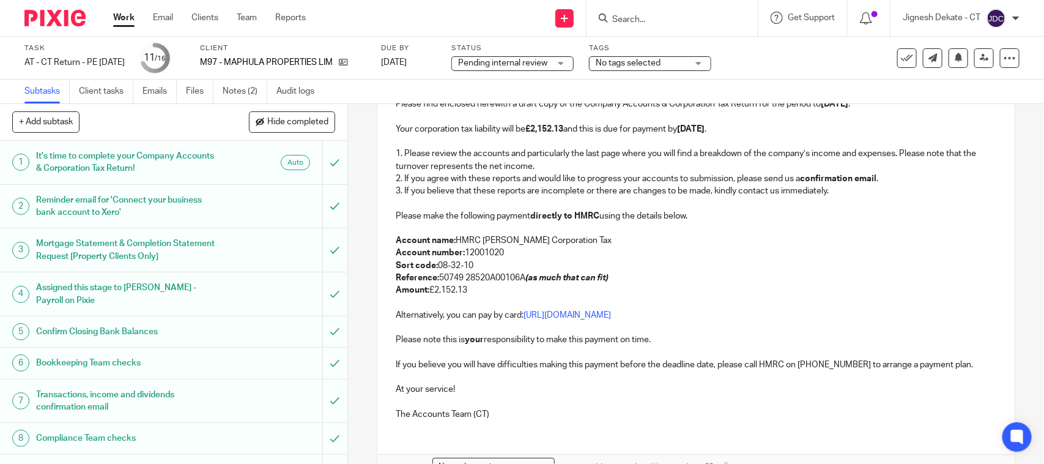
click at [466, 296] on p "Amount: £2,152.13" at bounding box center [696, 290] width 600 height 12
click at [475, 289] on p "Amount: £2,152.13" at bounding box center [696, 290] width 600 height 12
drag, startPoint x: 478, startPoint y: 292, endPoint x: 460, endPoint y: 286, distance: 19.2
click at [460, 286] on p "Amount: £2,152.13" at bounding box center [696, 290] width 600 height 12
click at [486, 288] on p "Amount: £2,152.13" at bounding box center [696, 290] width 600 height 12
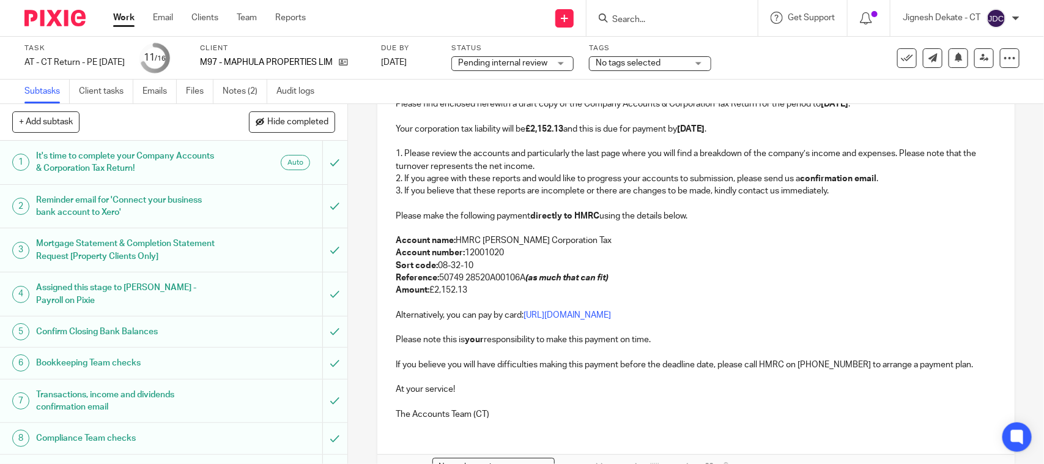
click at [439, 276] on p "Reference: 50749 28520A00106A (as much that can fit)" at bounding box center [696, 278] width 600 height 12
click at [518, 280] on p "Reference: 50749 28520A00106A (as much that can fit)" at bounding box center [696, 278] width 600 height 12
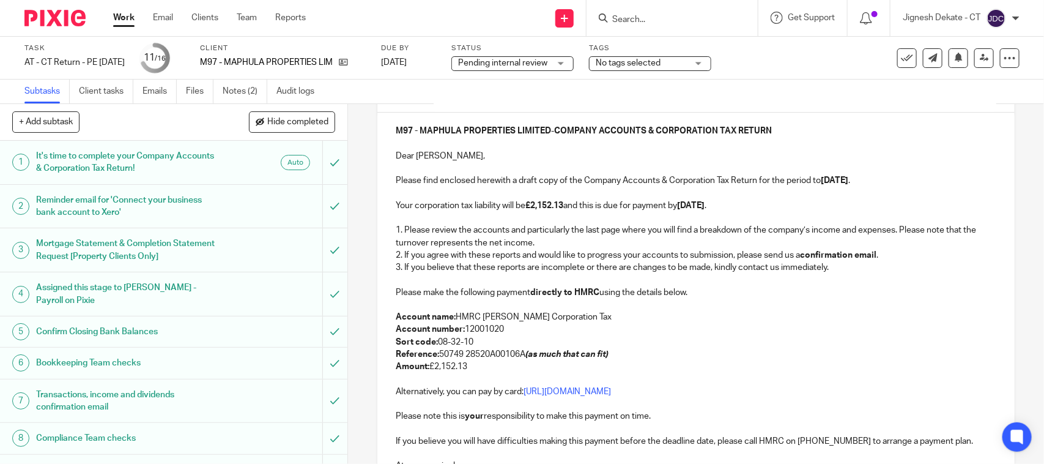
click at [622, 13] on form at bounding box center [676, 17] width 130 height 15
click at [634, 17] on input "Search" at bounding box center [666, 20] width 110 height 11
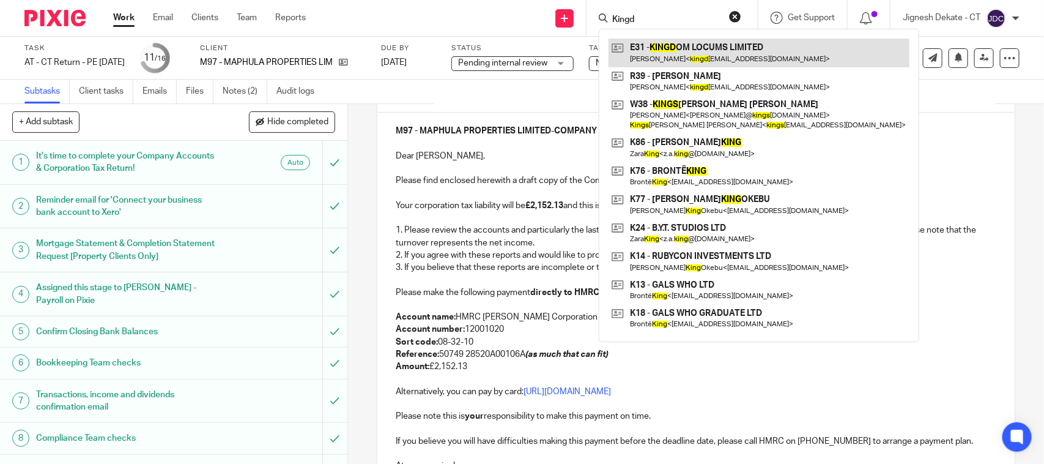
type input "Kingd"
click at [687, 45] on link at bounding box center [759, 53] width 301 height 28
